Goal: Task Accomplishment & Management: Manage account settings

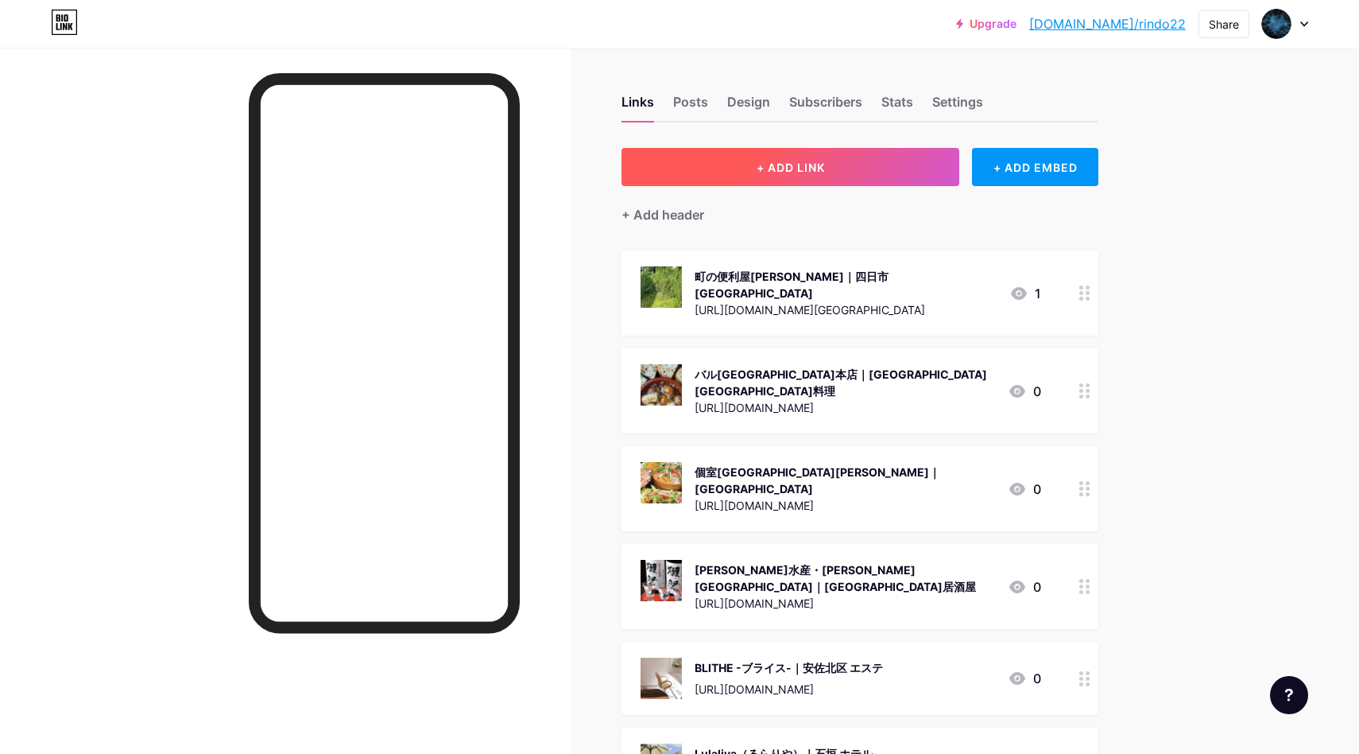
click at [842, 154] on button "+ ADD LINK" at bounding box center [791, 167] width 338 height 38
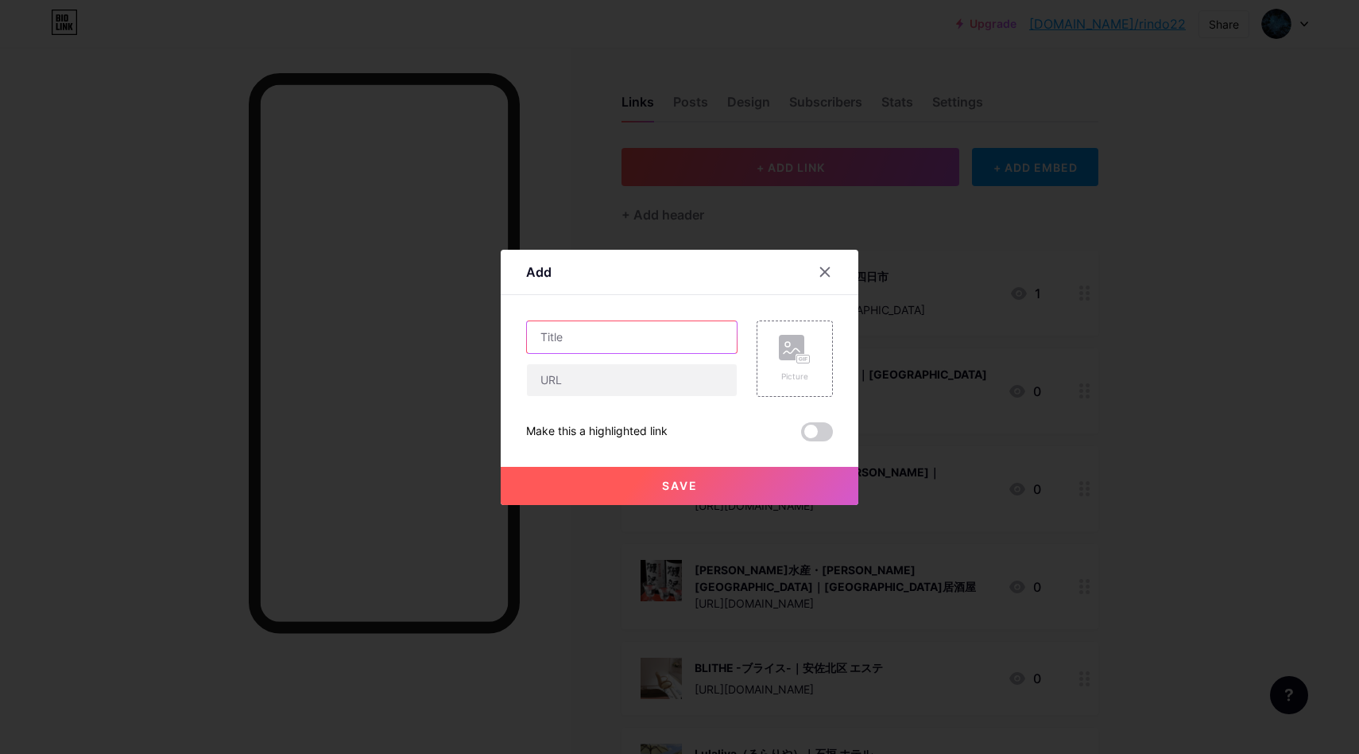
click at [581, 342] on input "text" at bounding box center [632, 337] width 210 height 32
paste input "目利きの銀次 新都心本舗｜[GEOGRAPHIC_DATA] 居酒屋"
type input "目利きの銀次 新都心本舗｜[GEOGRAPHIC_DATA] 居酒屋"
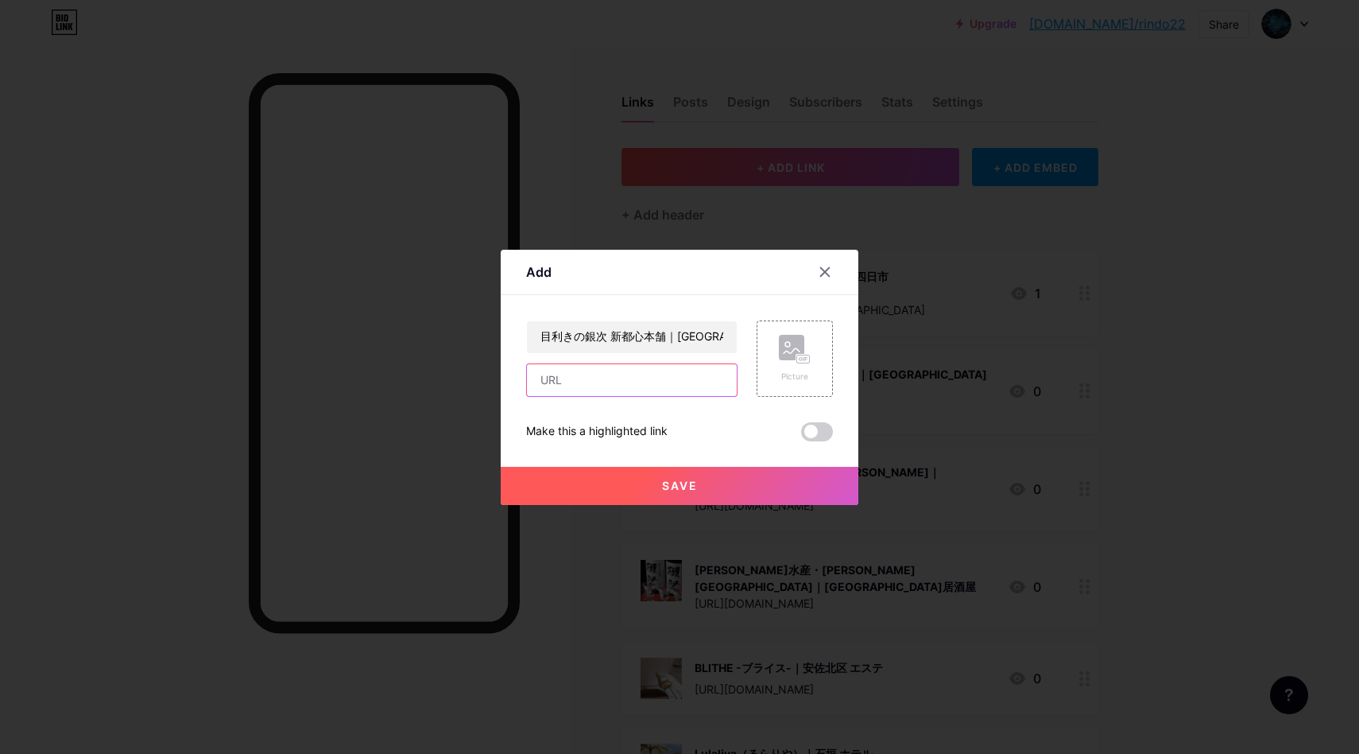
click at [608, 376] on input "text" at bounding box center [632, 380] width 210 height 32
paste input "[URL][DOMAIN_NAME]"
type input "[URL][DOMAIN_NAME]"
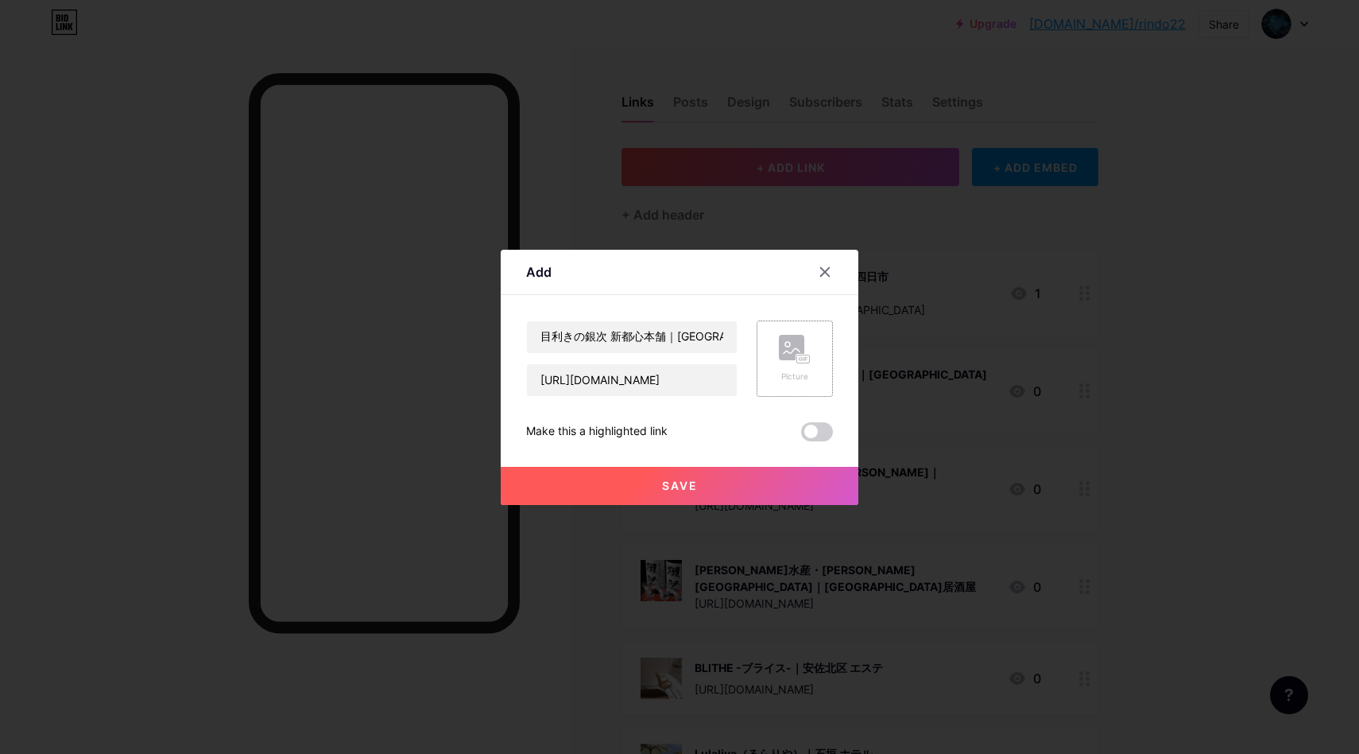
click at [769, 337] on div "Picture" at bounding box center [795, 358] width 76 height 76
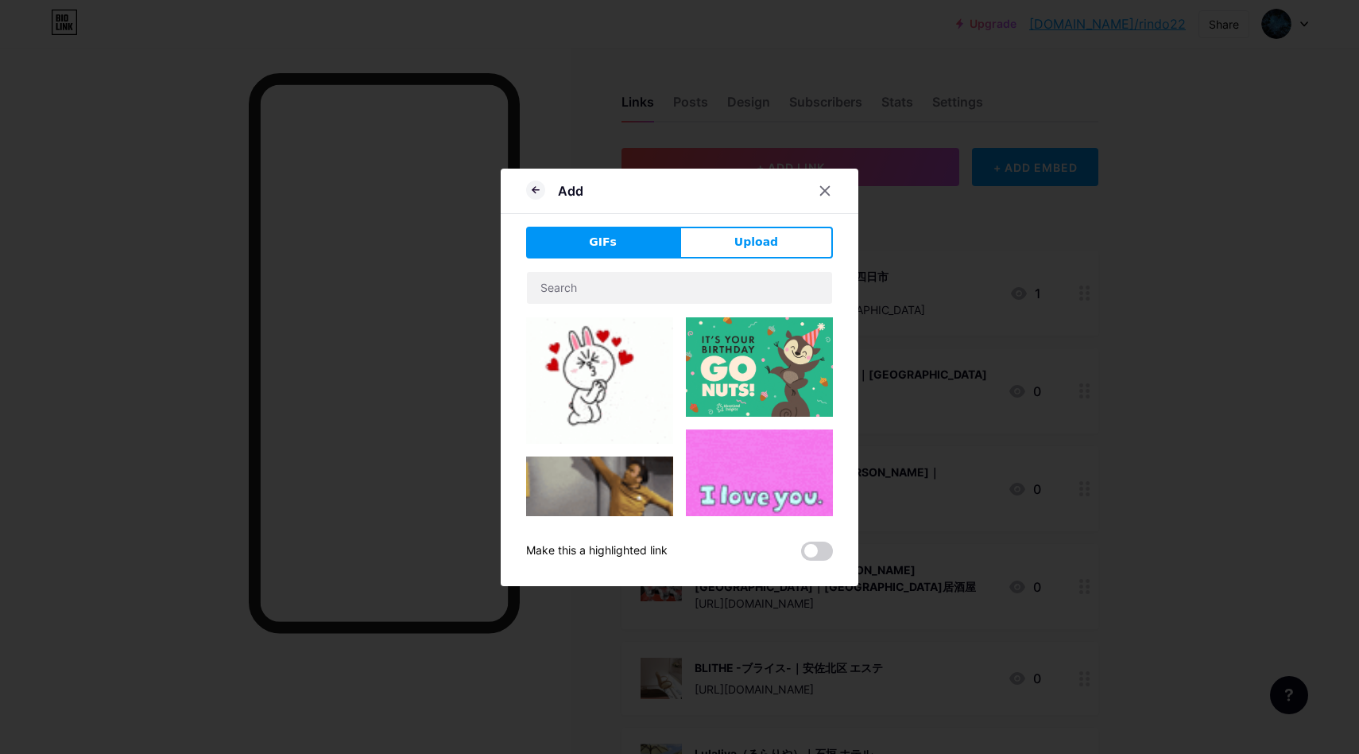
click at [769, 255] on button "Upload" at bounding box center [756, 243] width 153 height 32
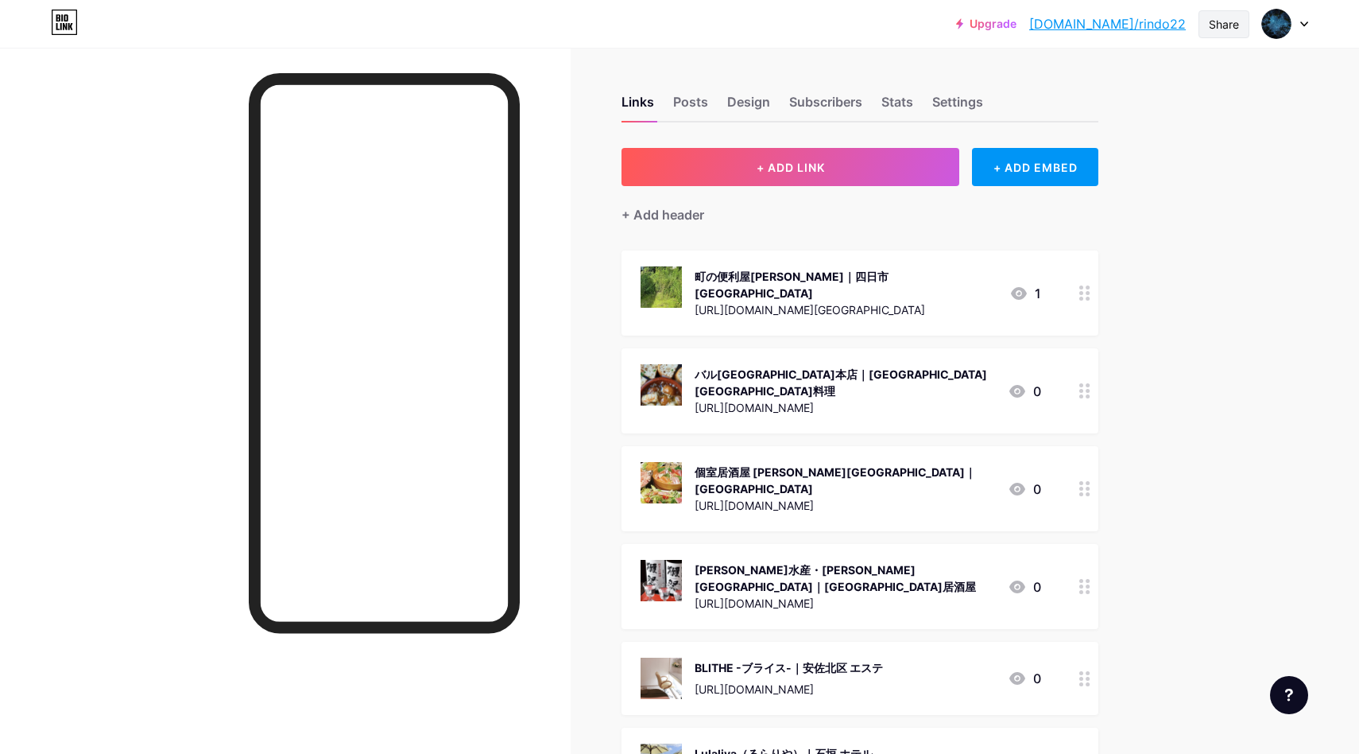
drag, startPoint x: 1227, startPoint y: 107, endPoint x: 1207, endPoint y: 24, distance: 85.8
click at [1207, 24] on div "Share" at bounding box center [1224, 24] width 51 height 28
click at [1131, 76] on div "Copy link" at bounding box center [1130, 82] width 237 height 38
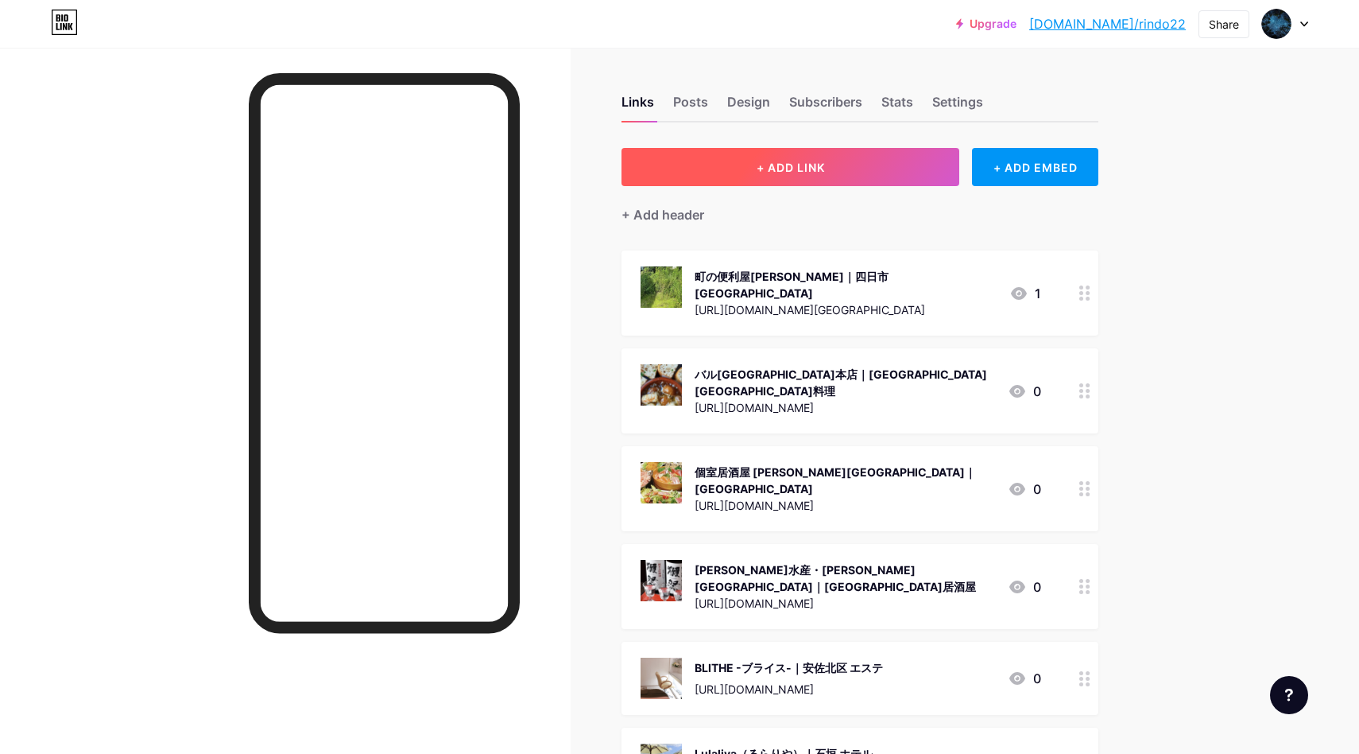
click at [860, 164] on button "+ ADD LINK" at bounding box center [791, 167] width 338 height 38
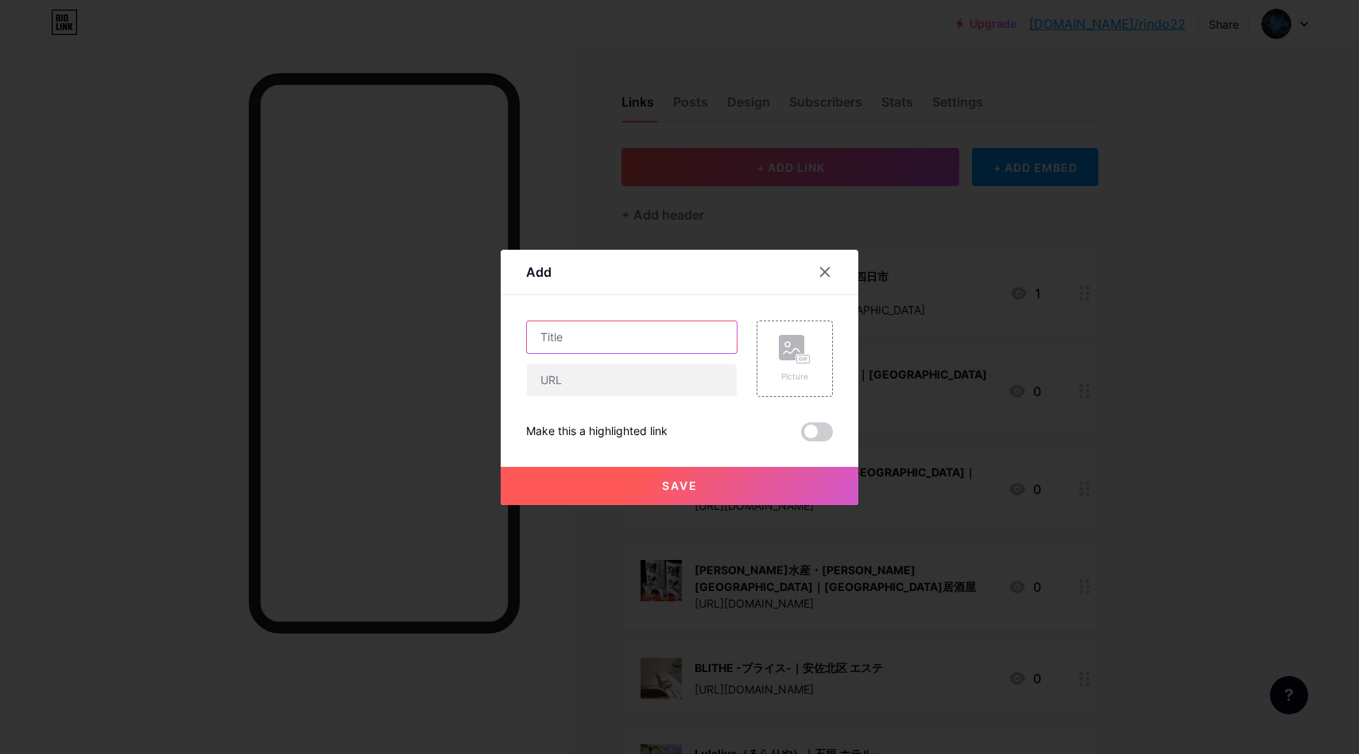
click at [599, 336] on input "text" at bounding box center [632, 337] width 210 height 32
paste input "魚がしの銀次 [PERSON_NAME]本店｜[GEOGRAPHIC_DATA] 居酒屋"
type input "魚がしの銀次 [PERSON_NAME]本店｜[GEOGRAPHIC_DATA] 居酒屋"
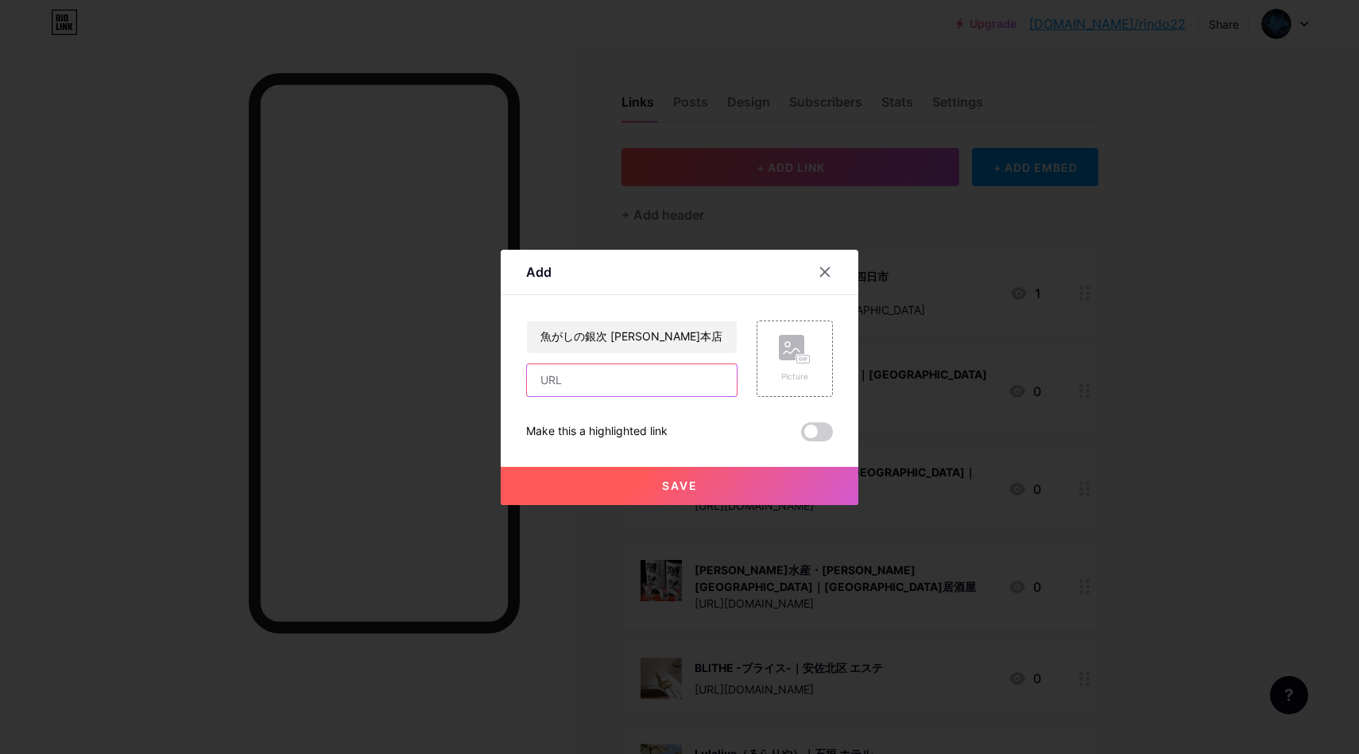
click at [626, 374] on input "text" at bounding box center [632, 380] width 210 height 32
paste input "[URL][DOMAIN_NAME]"
type input "[URL][DOMAIN_NAME]"
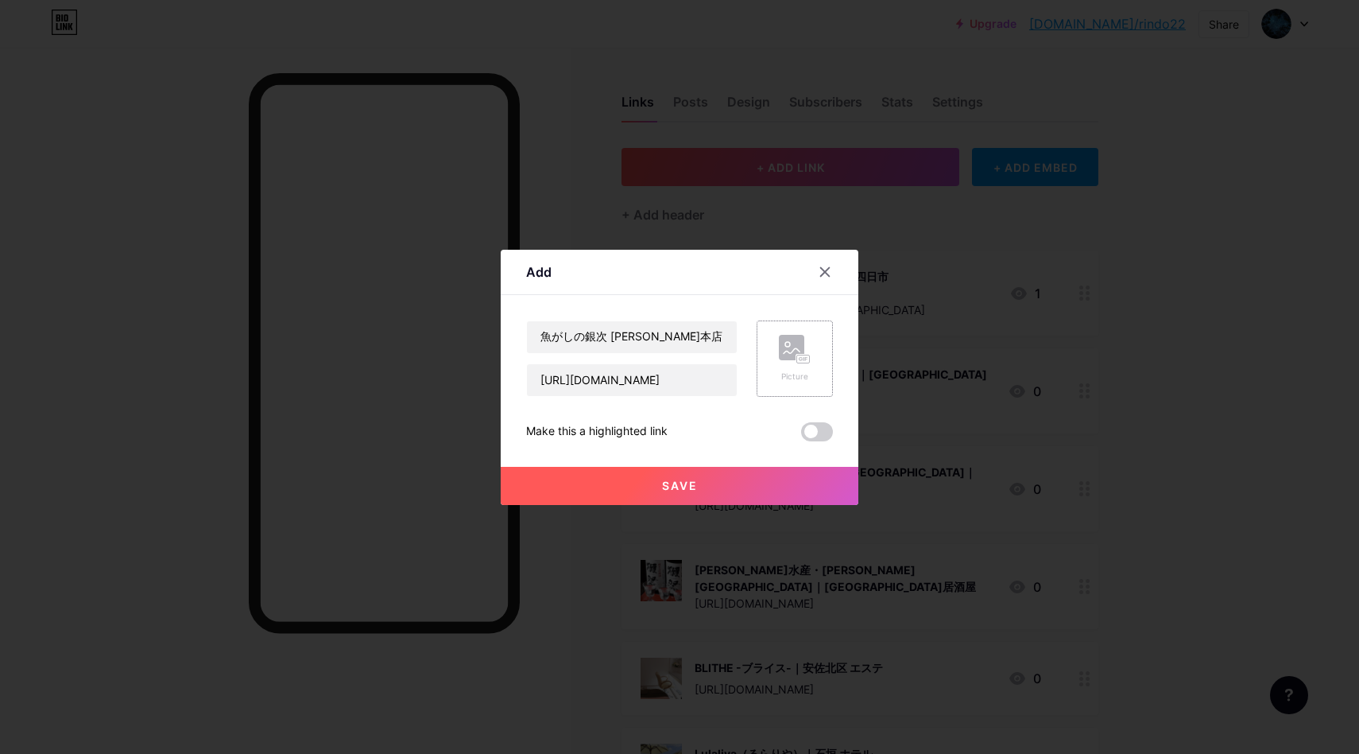
click at [781, 355] on rect at bounding box center [791, 347] width 25 height 25
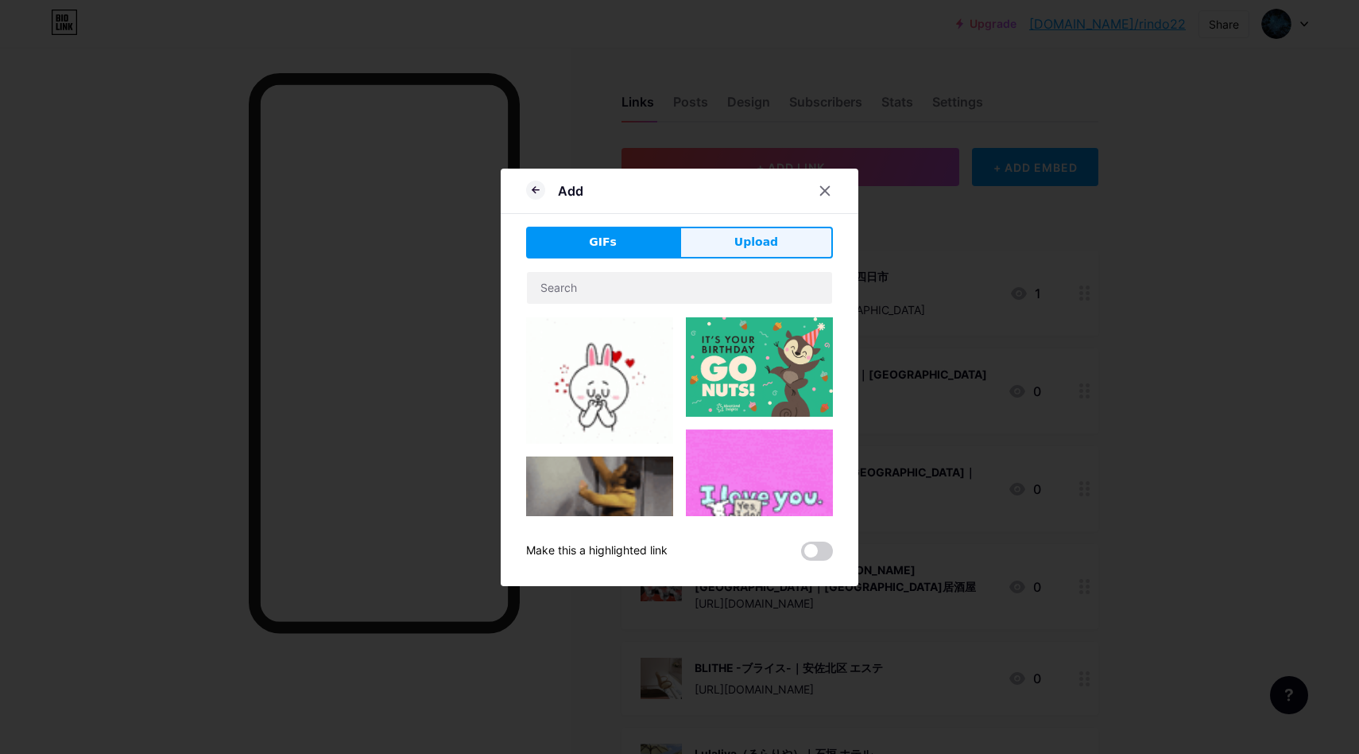
click at [768, 236] on span "Upload" at bounding box center [756, 242] width 44 height 17
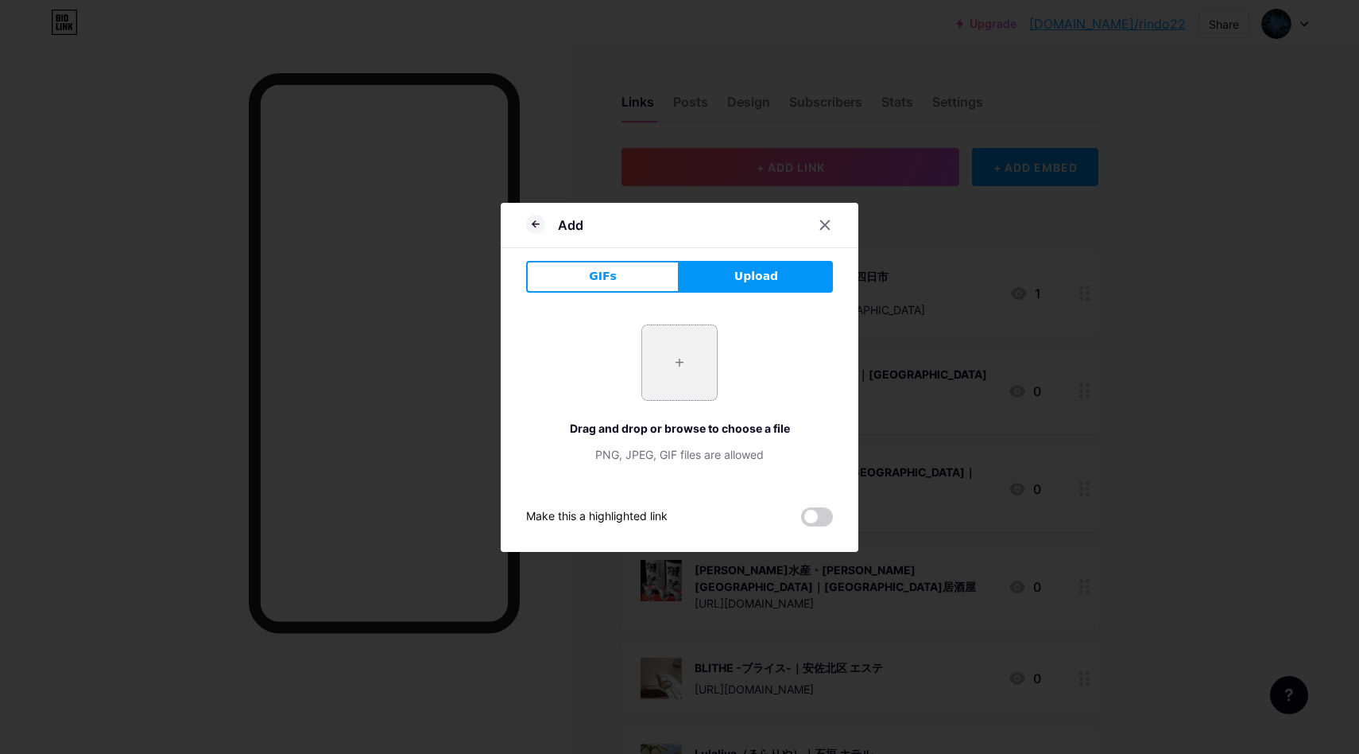
click at [710, 343] on input "file" at bounding box center [679, 362] width 75 height 75
type input "C:\fakepath\スクリーンショット [DATE] 10.29.52.png"
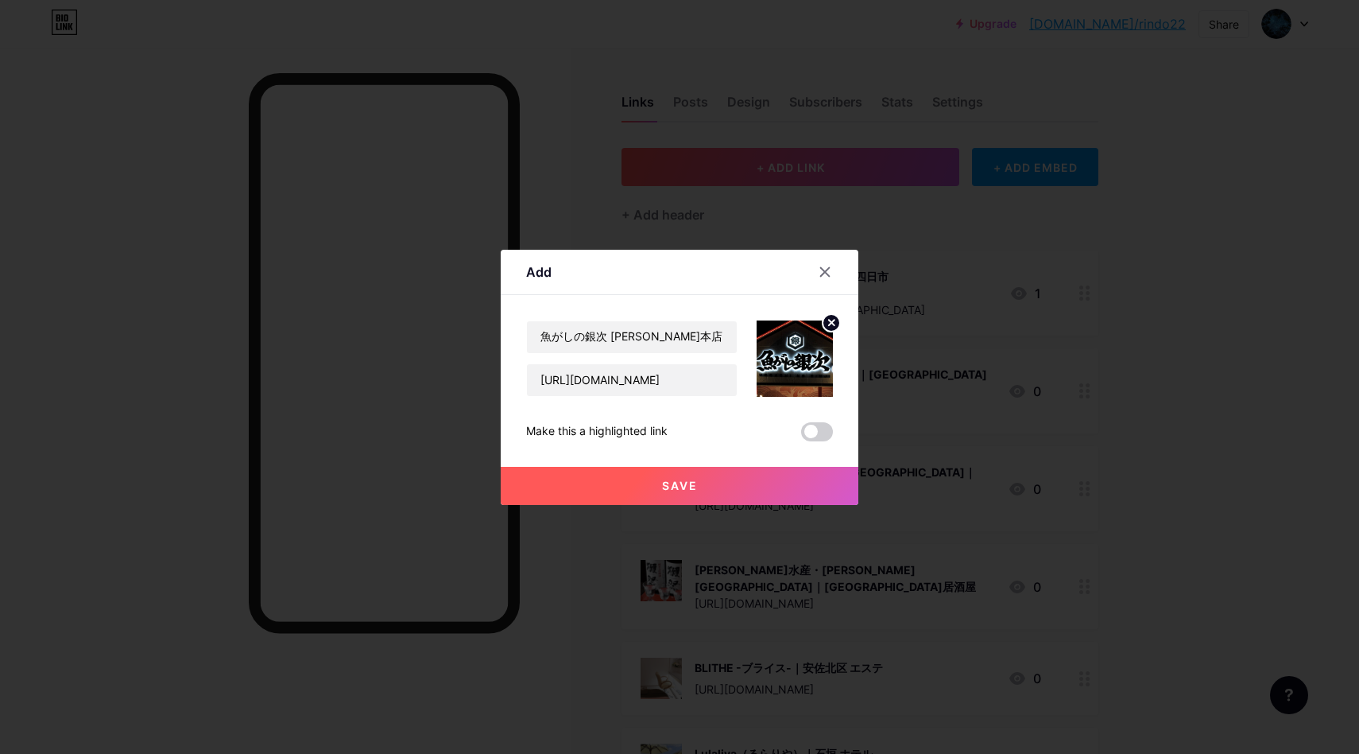
click at [662, 483] on span "Save" at bounding box center [680, 486] width 36 height 14
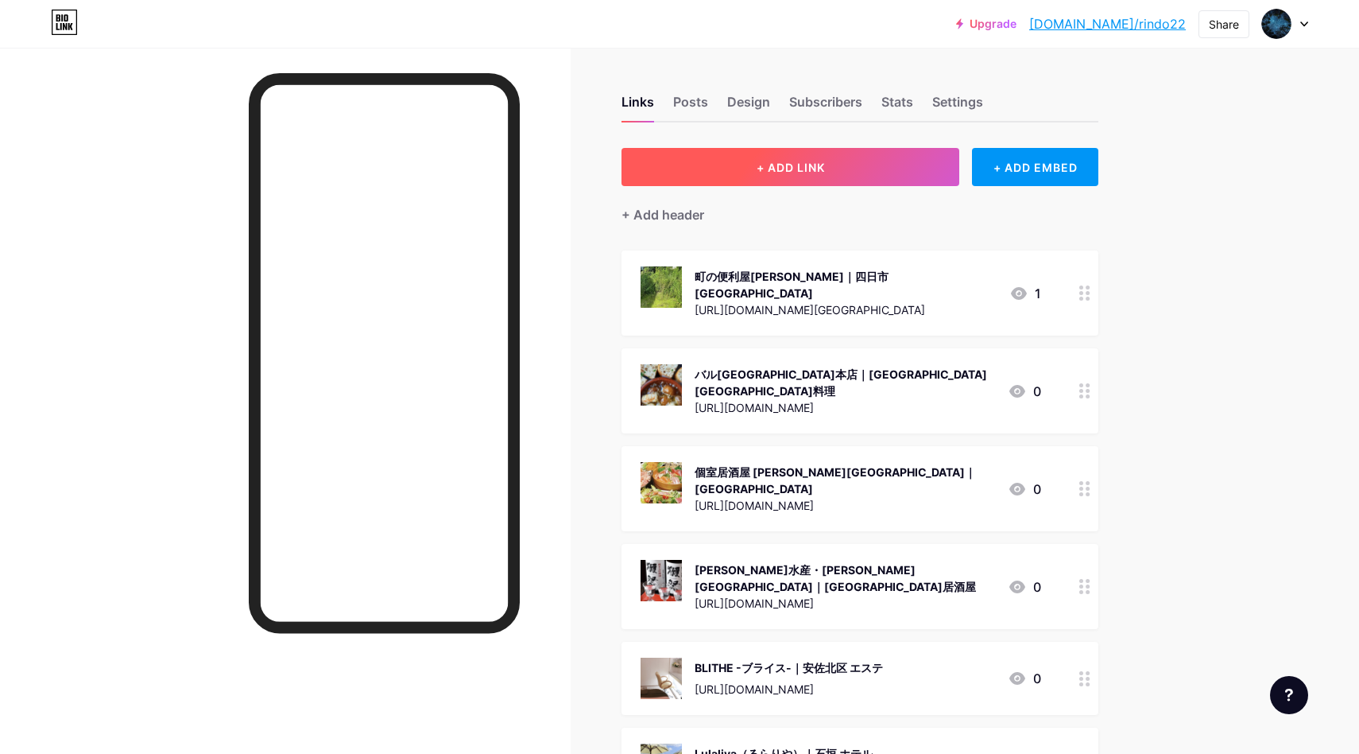
click at [853, 182] on button "+ ADD LINK" at bounding box center [791, 167] width 338 height 38
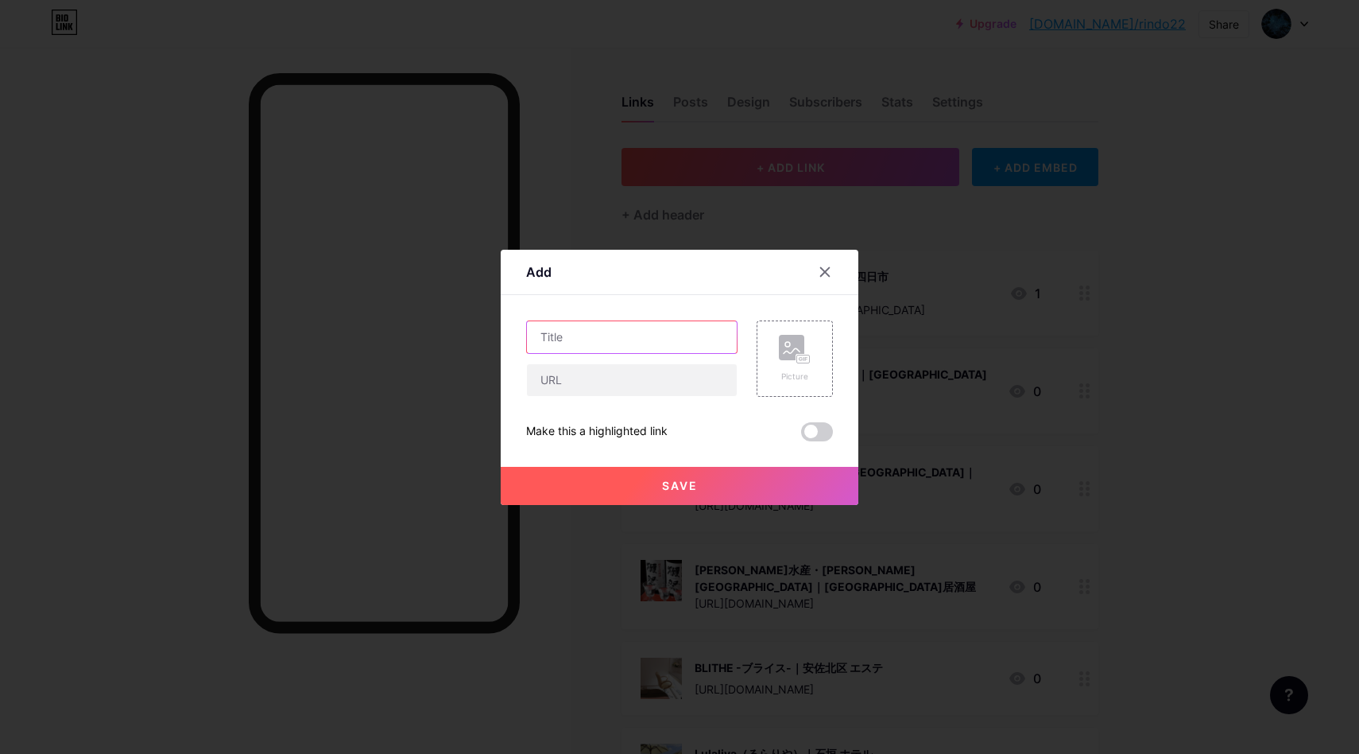
click at [568, 340] on input "text" at bounding box center [632, 337] width 210 height 32
paste input "いぶし銀次郎 西原店｜中頭郡 居酒屋"
type input "いぶし銀次郎 西原店｜中頭郡 居酒屋"
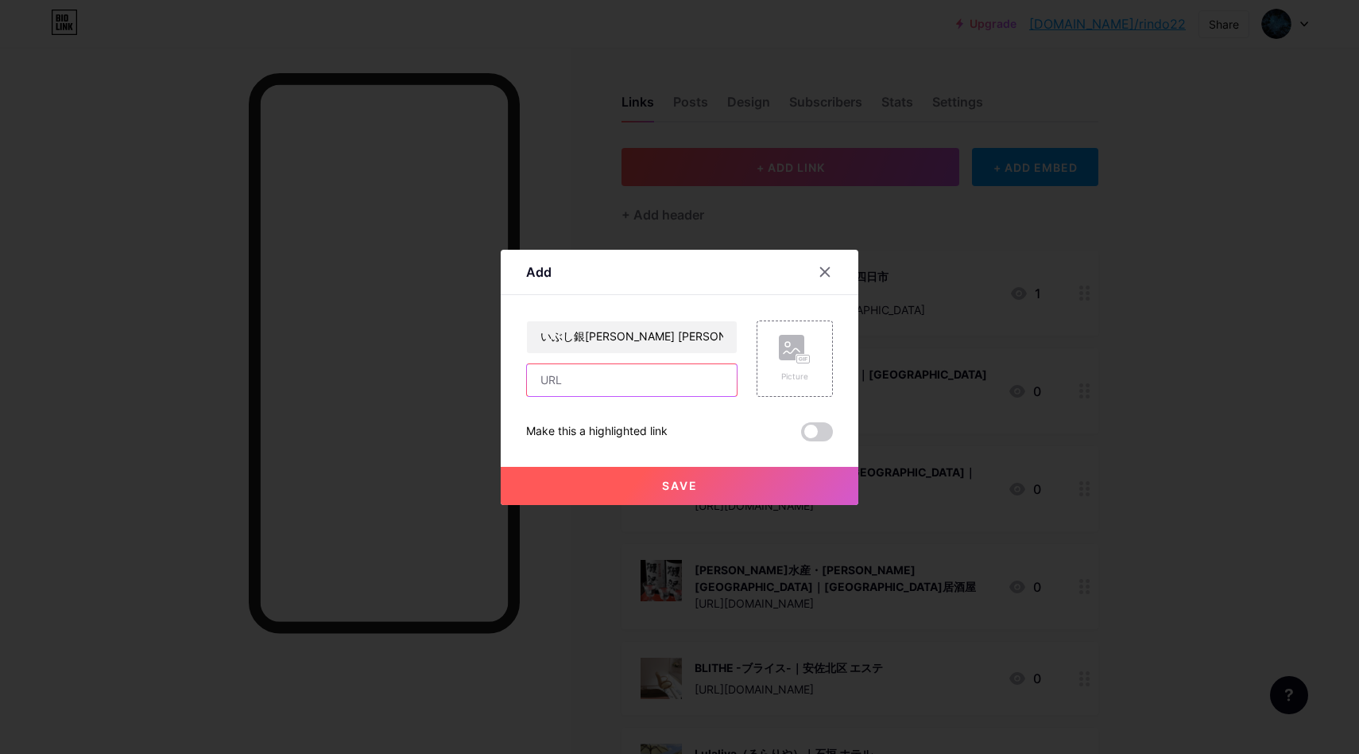
click at [572, 378] on input "text" at bounding box center [632, 380] width 210 height 32
paste input "https://maps.app.goo.gl/HxVxP6XQyARHp62F6"
type input "https://maps.app.goo.gl/HxVxP6XQyARHp62F6"
click at [837, 358] on div "Add Content YouTube Play YouTube video without leaving your page. ADD Vimeo Pla…" at bounding box center [680, 377] width 358 height 255
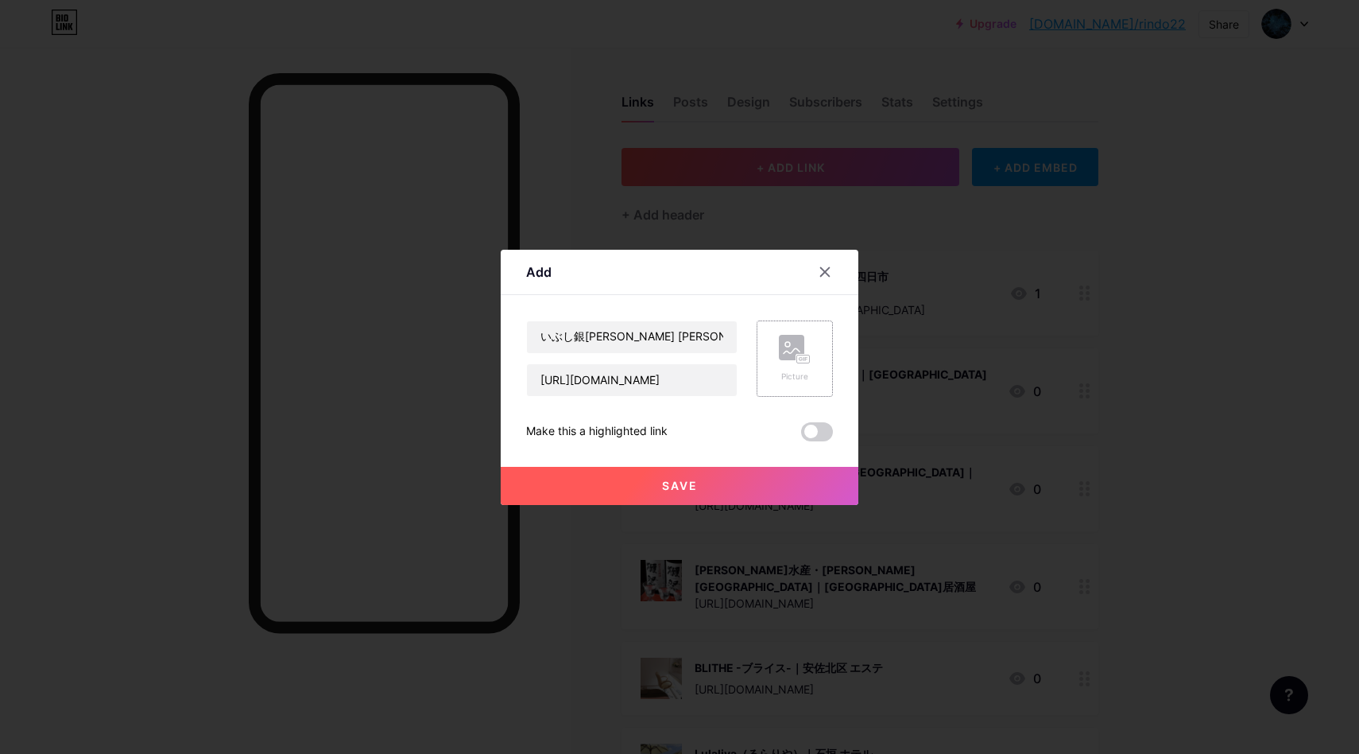
scroll to position [0, 0]
click at [802, 356] on rect at bounding box center [803, 359] width 13 height 8
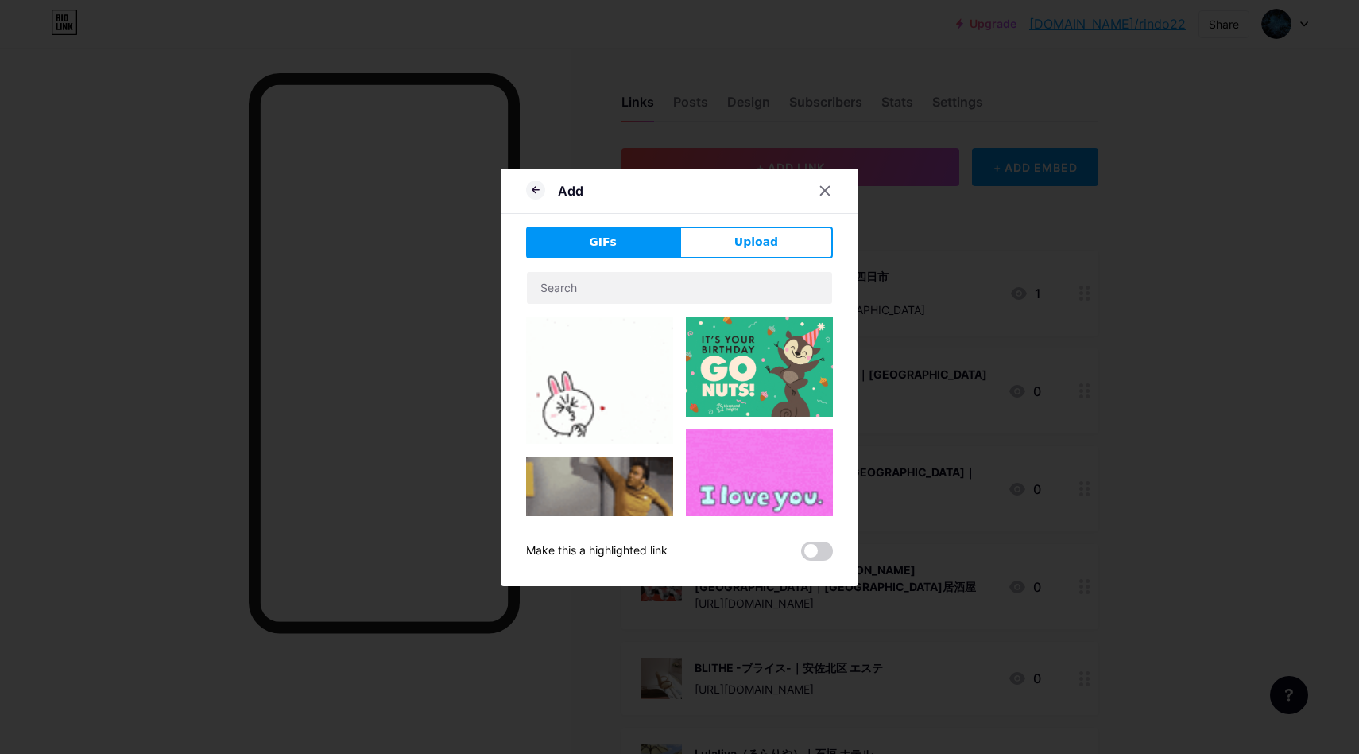
click at [748, 241] on span "Upload" at bounding box center [756, 242] width 44 height 17
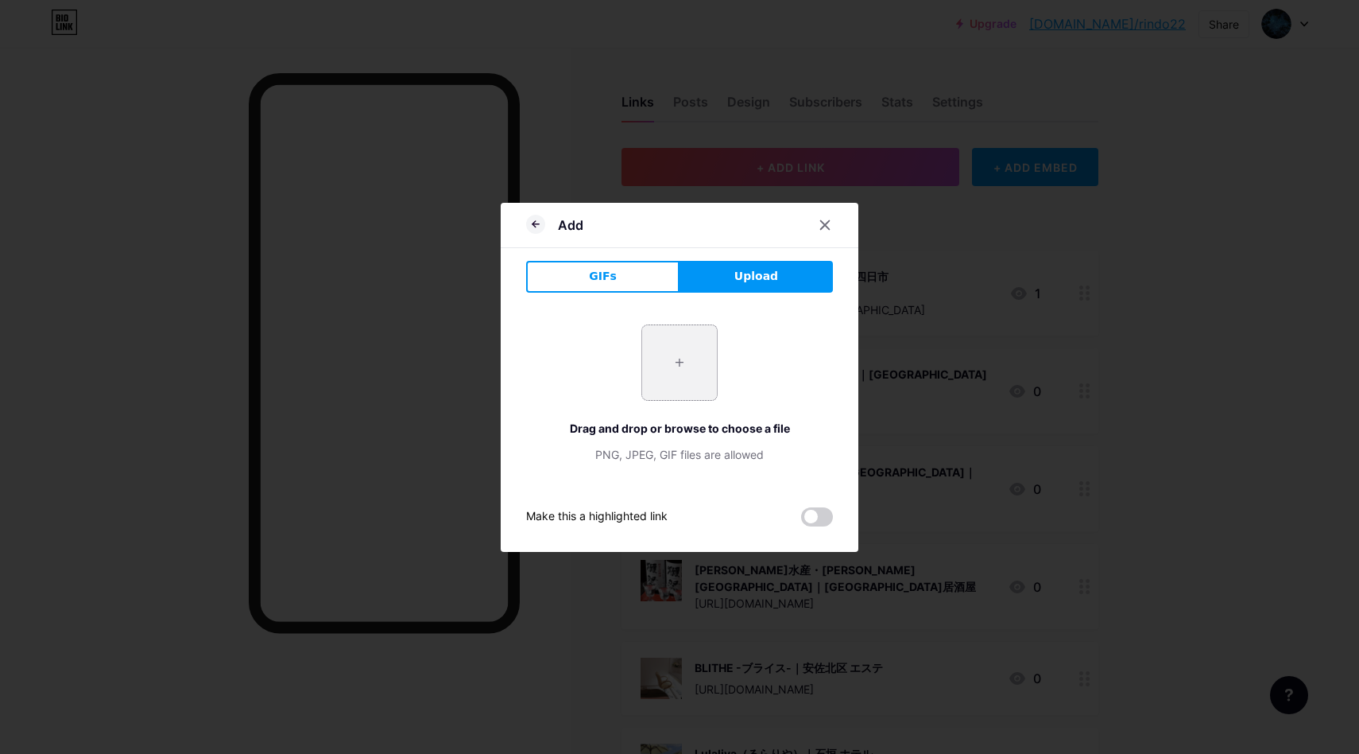
click at [691, 362] on input "file" at bounding box center [679, 362] width 75 height 75
type input "C:\fakepath\スクリーンショット 2025-09-11 10.32.26.png"
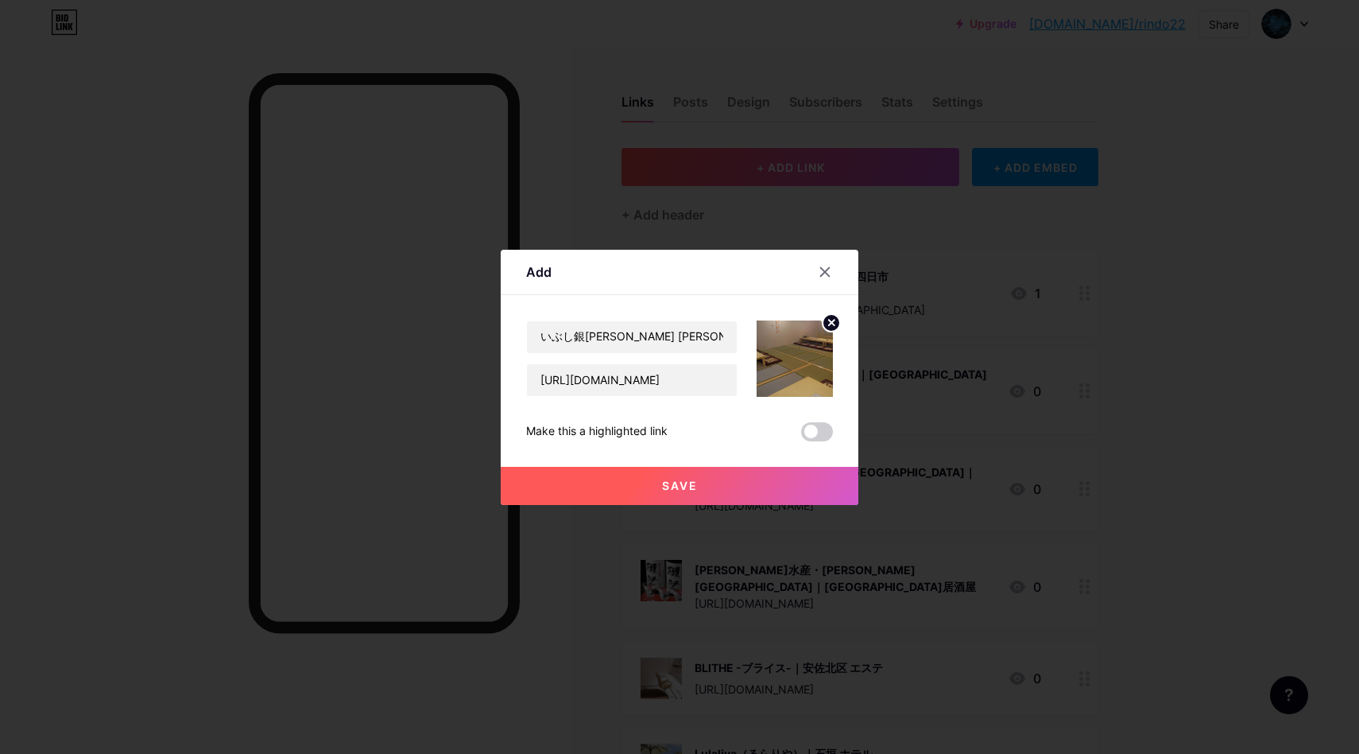
click at [700, 469] on button "Save" at bounding box center [680, 486] width 358 height 38
